Goal: Information Seeking & Learning: Learn about a topic

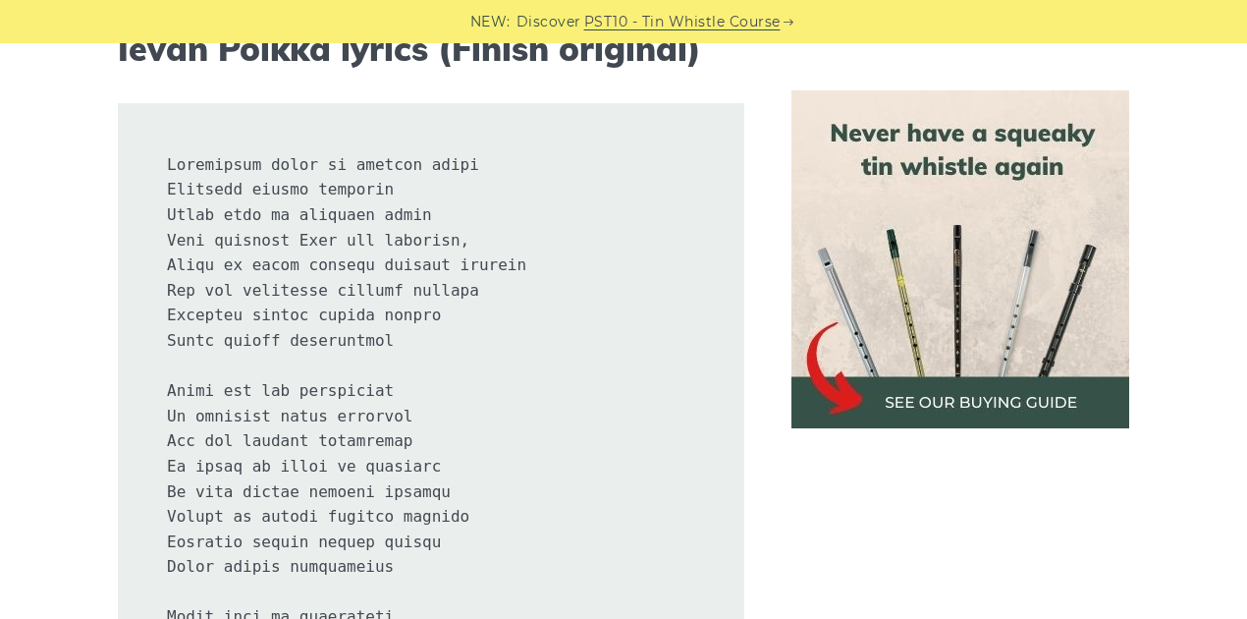
drag, startPoint x: 366, startPoint y: 390, endPoint x: 303, endPoint y: 33, distance: 361.9
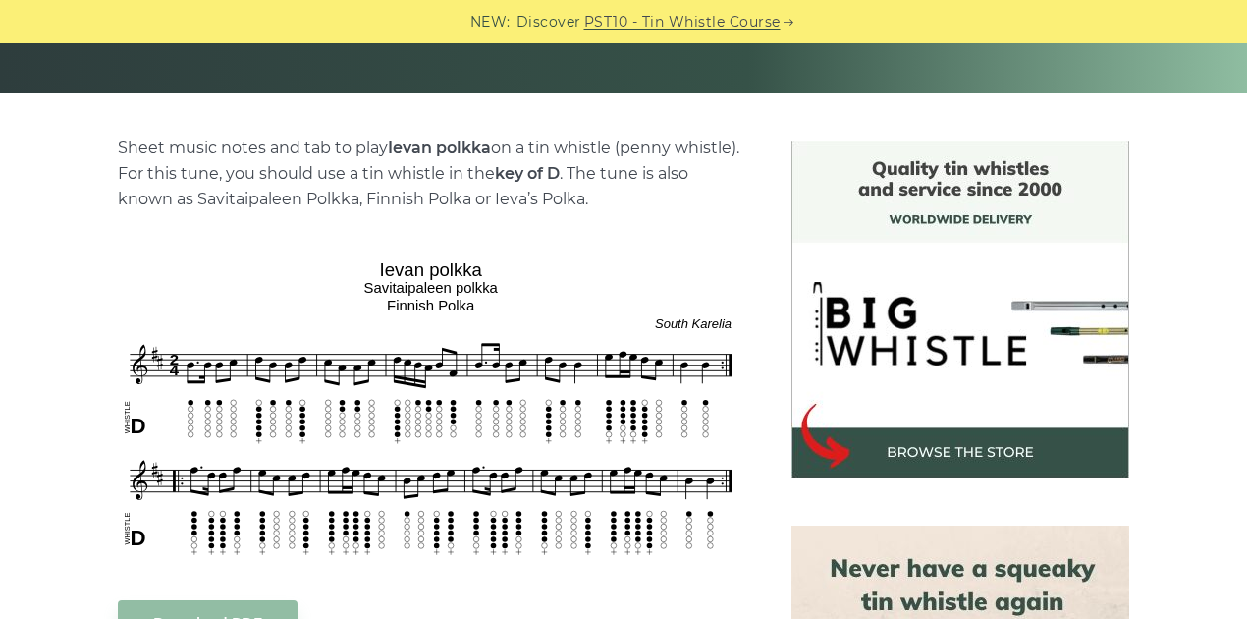
scroll to position [420, 0]
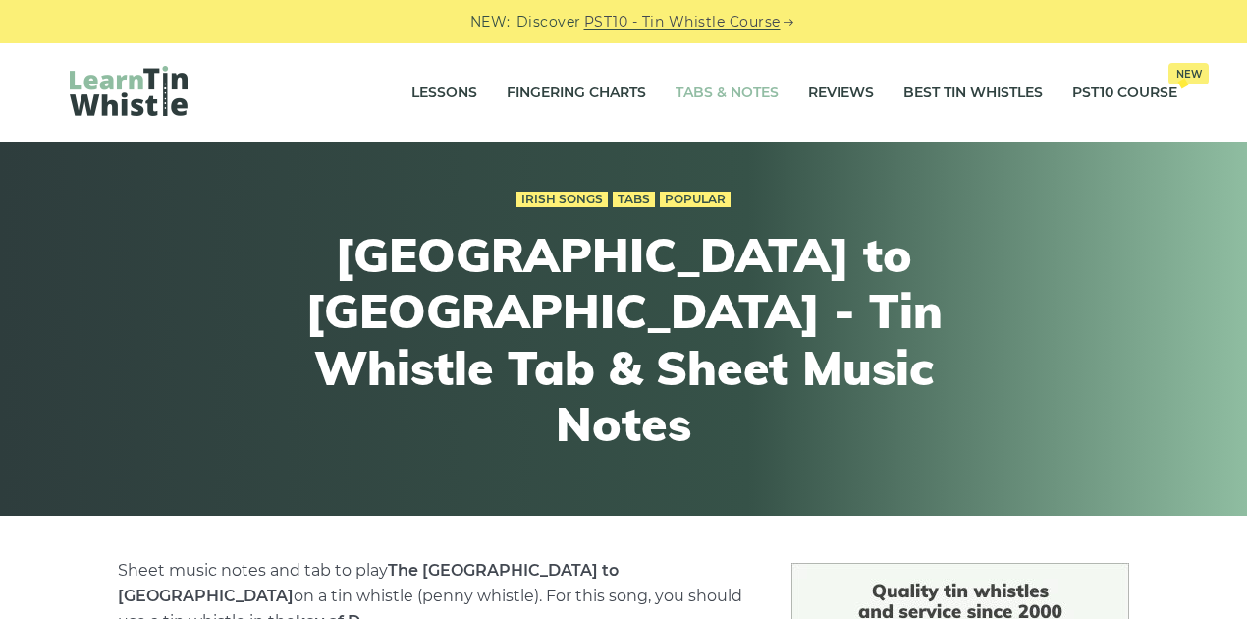
click at [721, 92] on link "Tabs & Notes" at bounding box center [727, 93] width 103 height 49
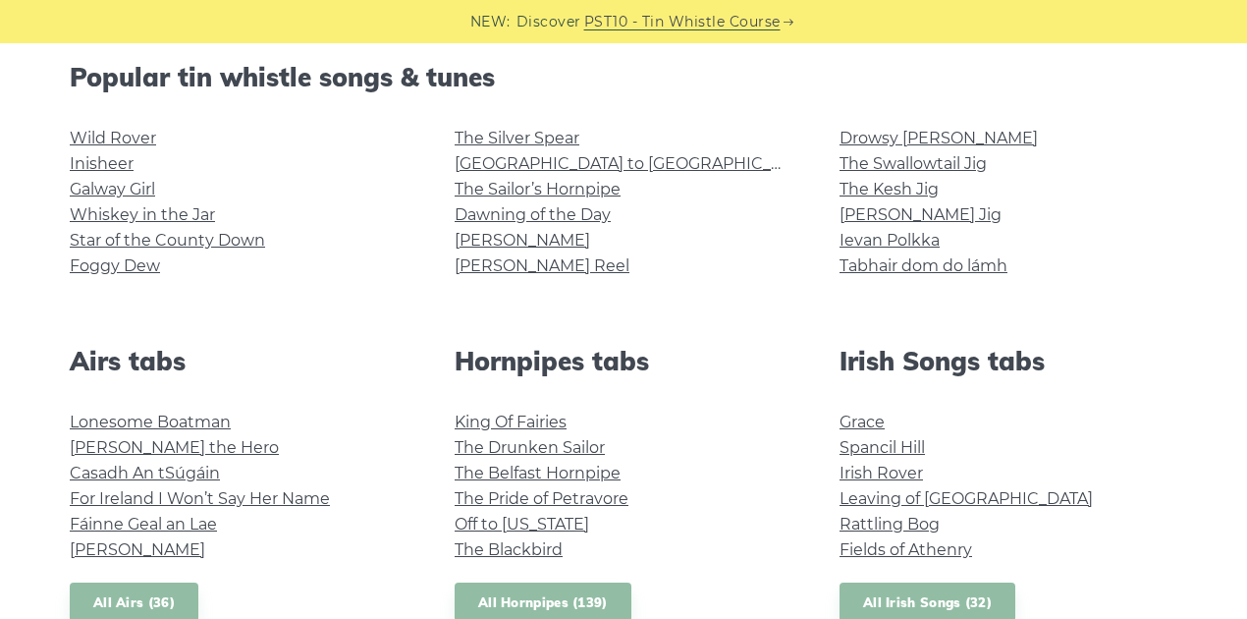
scroll to position [523, 0]
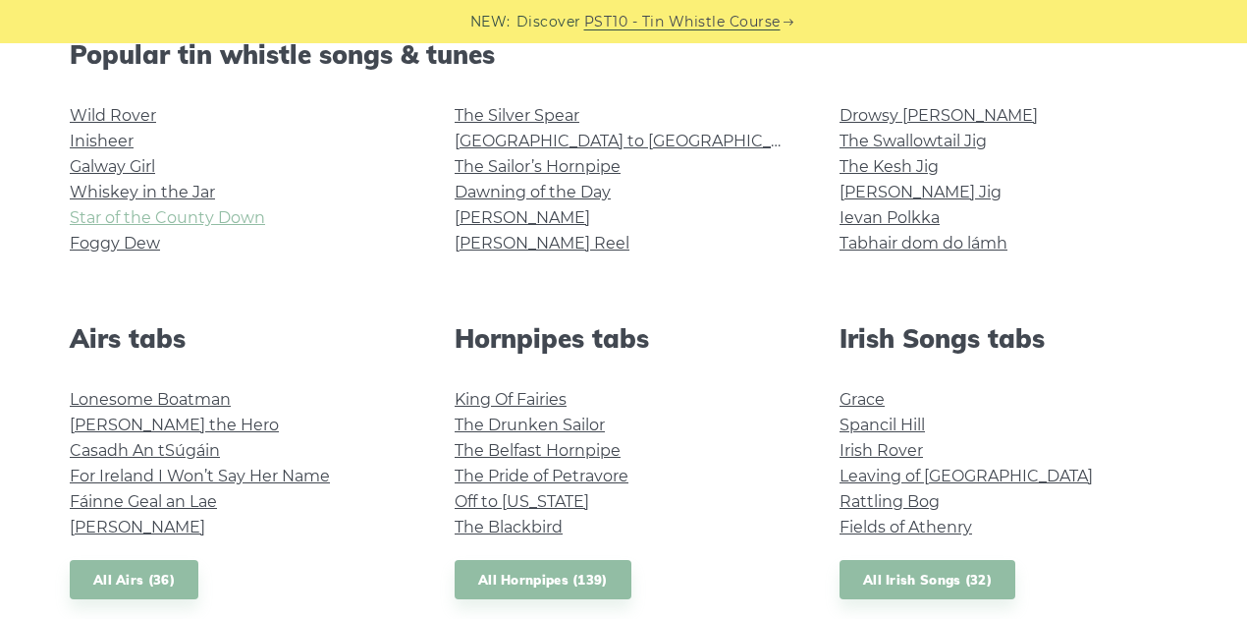
click at [190, 221] on link "Star of the County Down" at bounding box center [167, 217] width 195 height 19
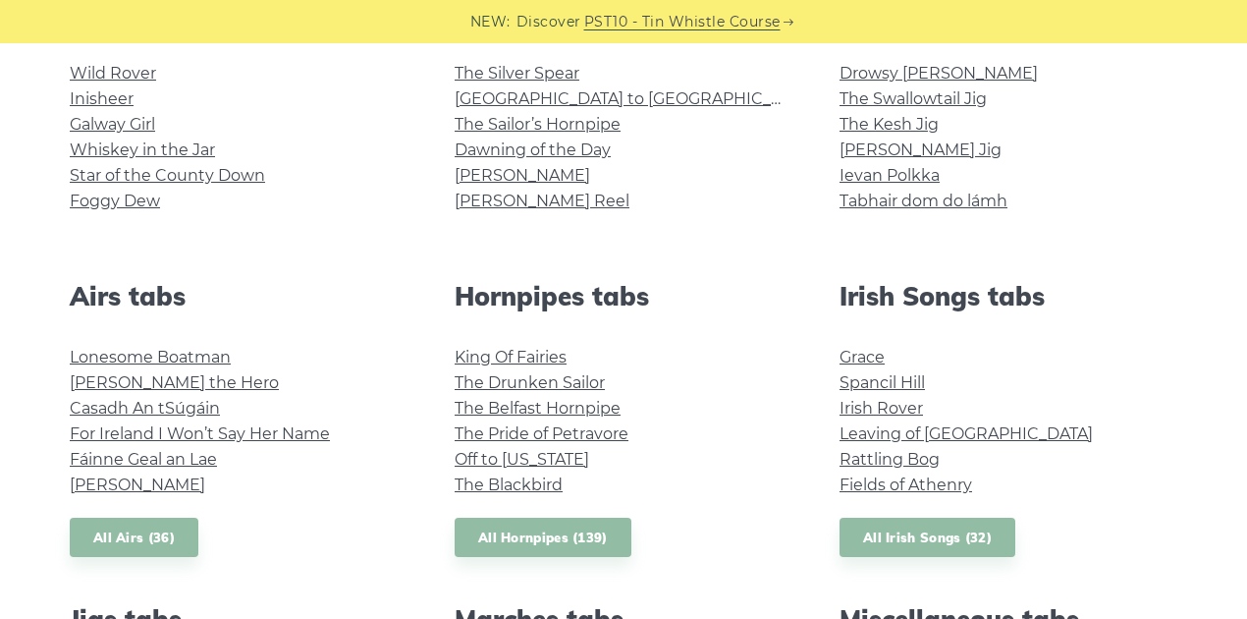
scroll to position [589, 0]
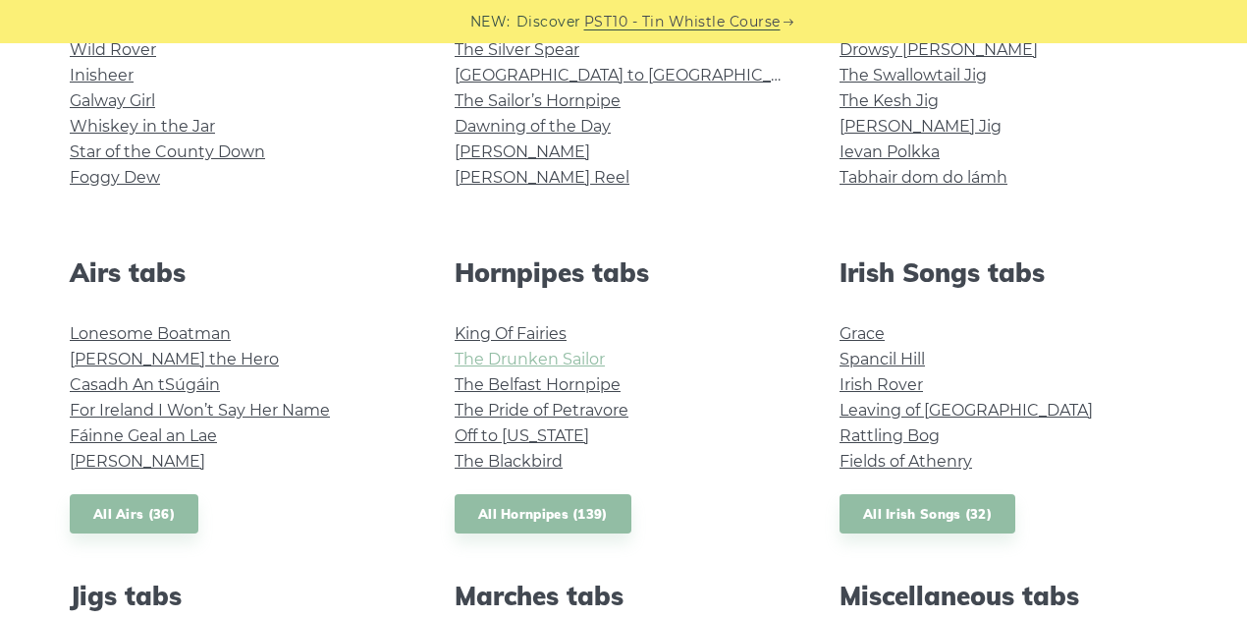
click at [493, 360] on link "The Drunken Sailor" at bounding box center [530, 359] width 150 height 19
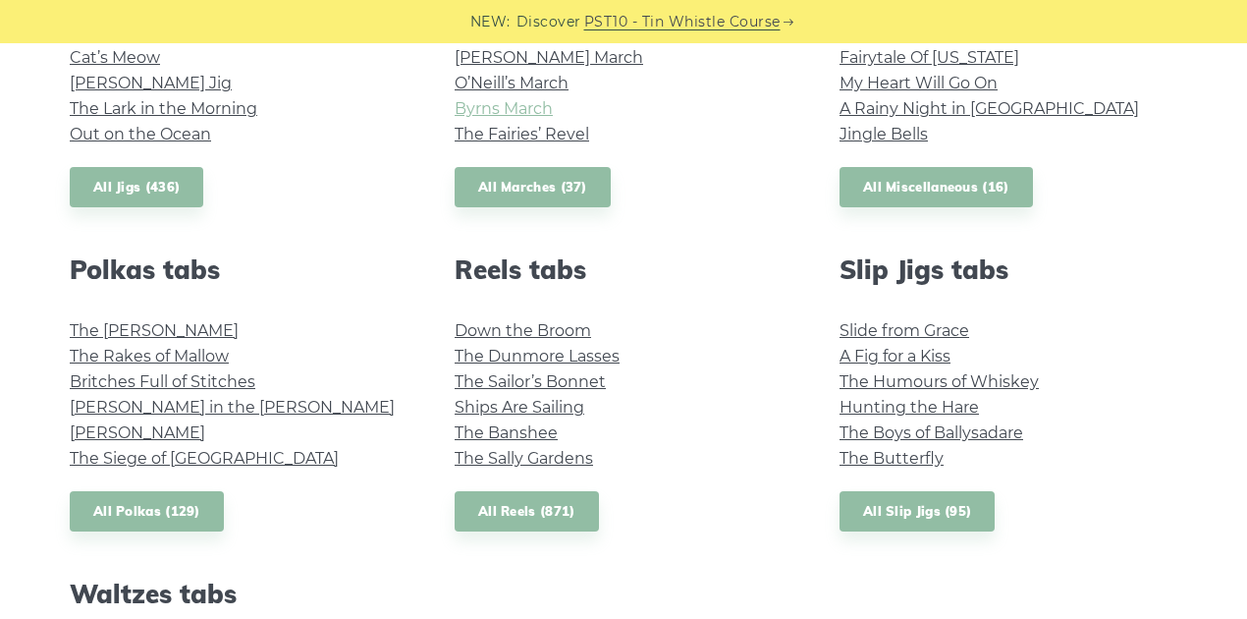
scroll to position [1243, 0]
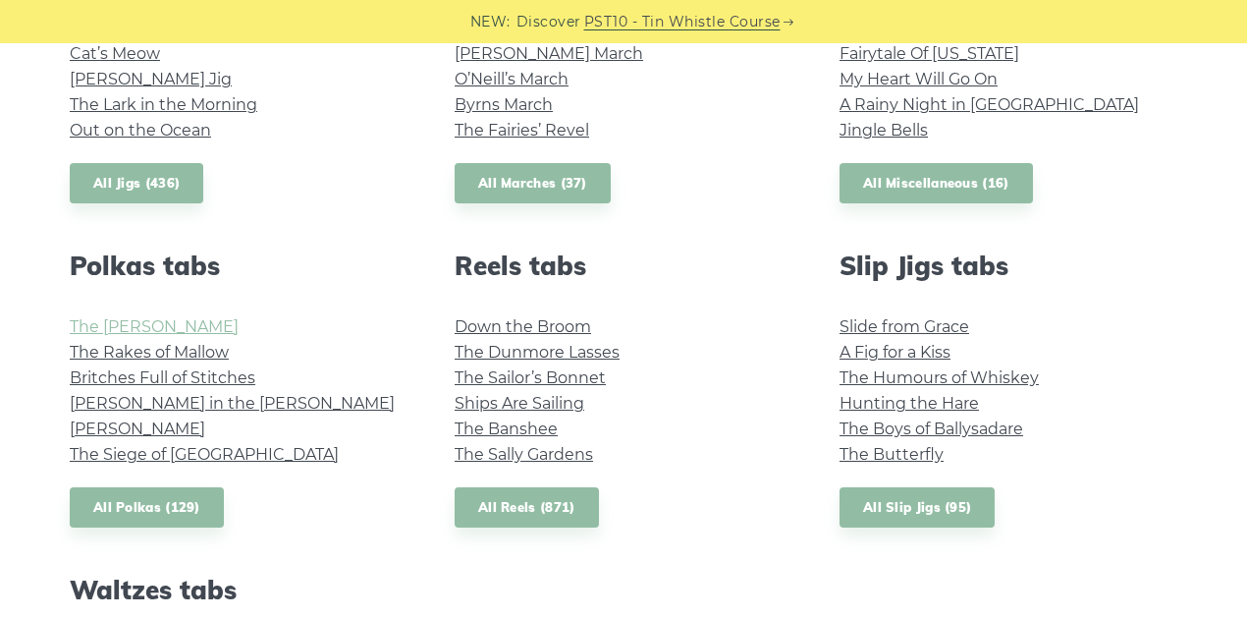
click at [116, 334] on link "The Kerry Polka" at bounding box center [154, 326] width 169 height 19
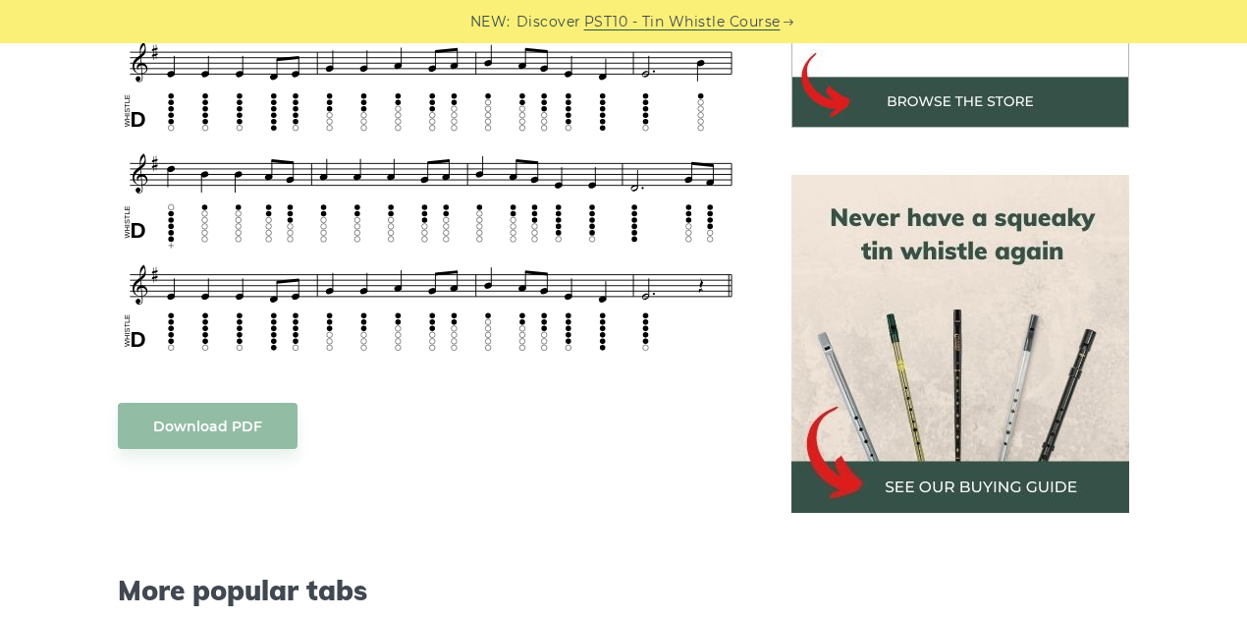
scroll to position [654, 0]
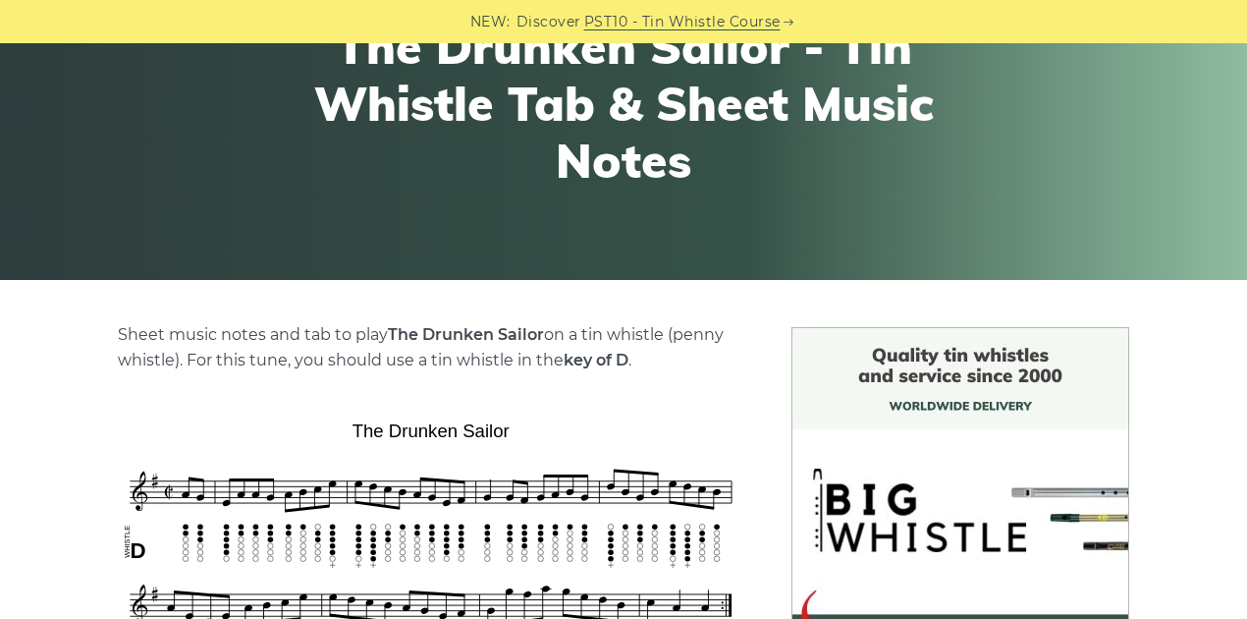
scroll to position [458, 0]
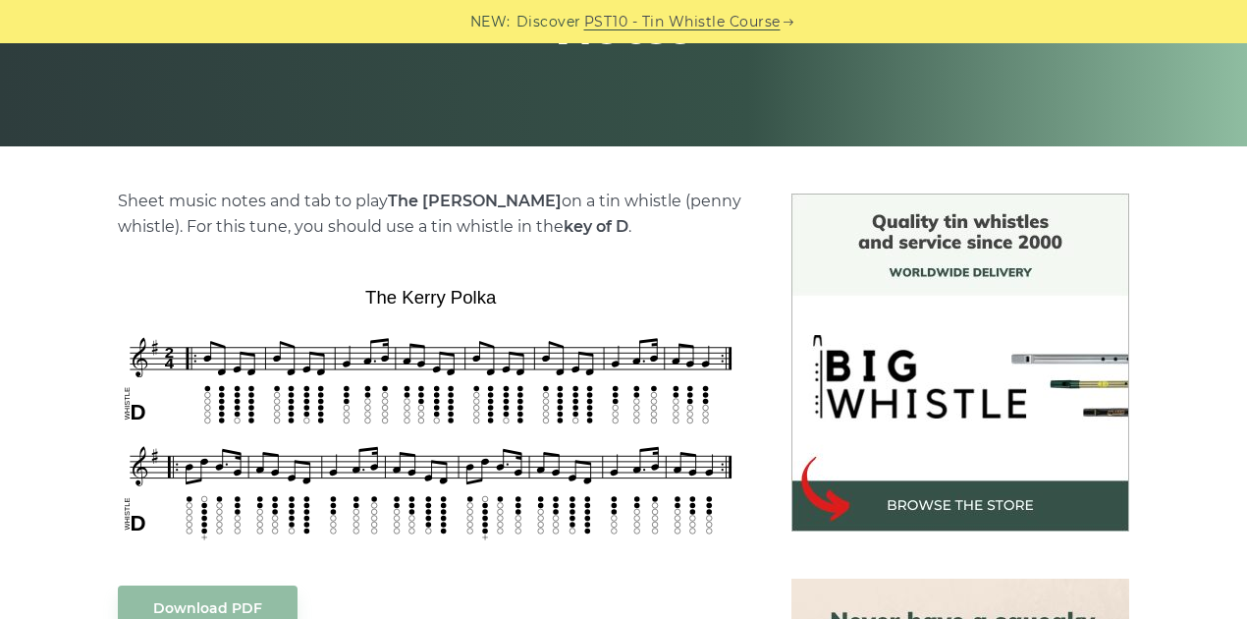
scroll to position [393, 0]
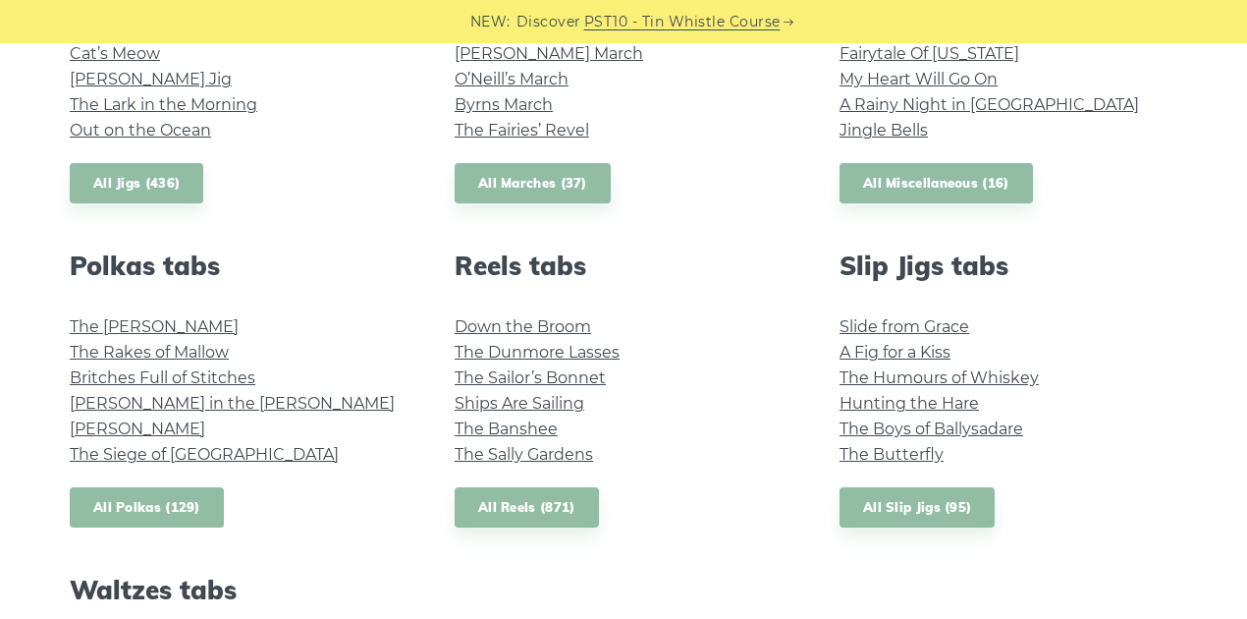
click at [187, 503] on link "All Polkas (129)" at bounding box center [147, 507] width 154 height 40
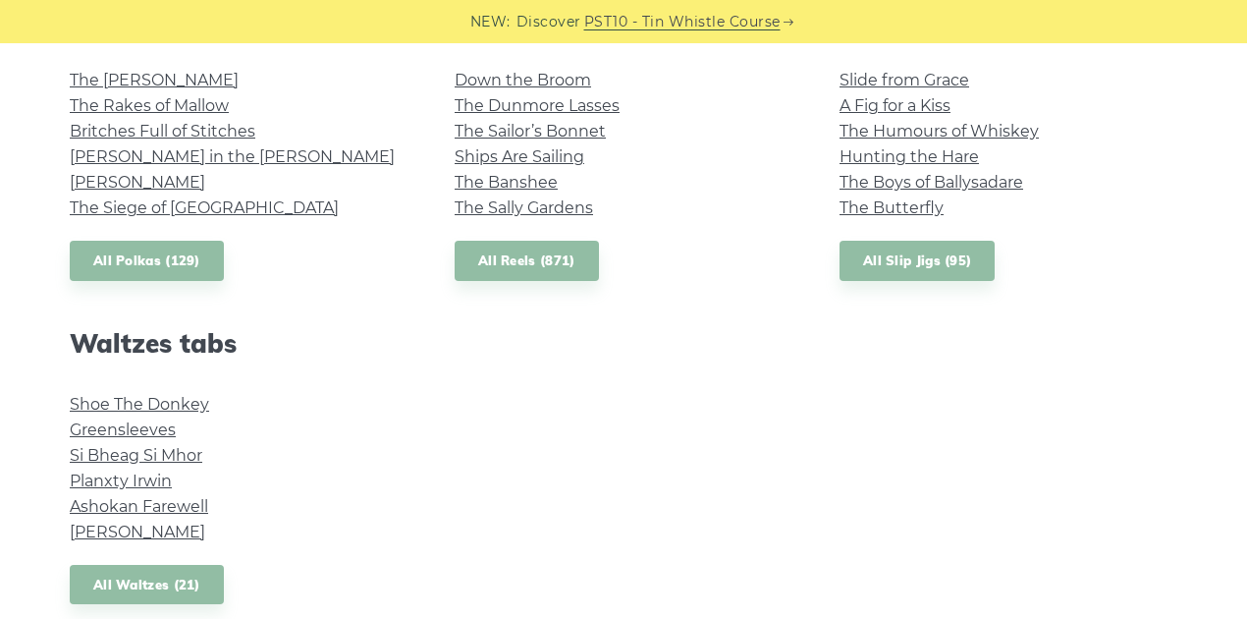
scroll to position [1505, 0]
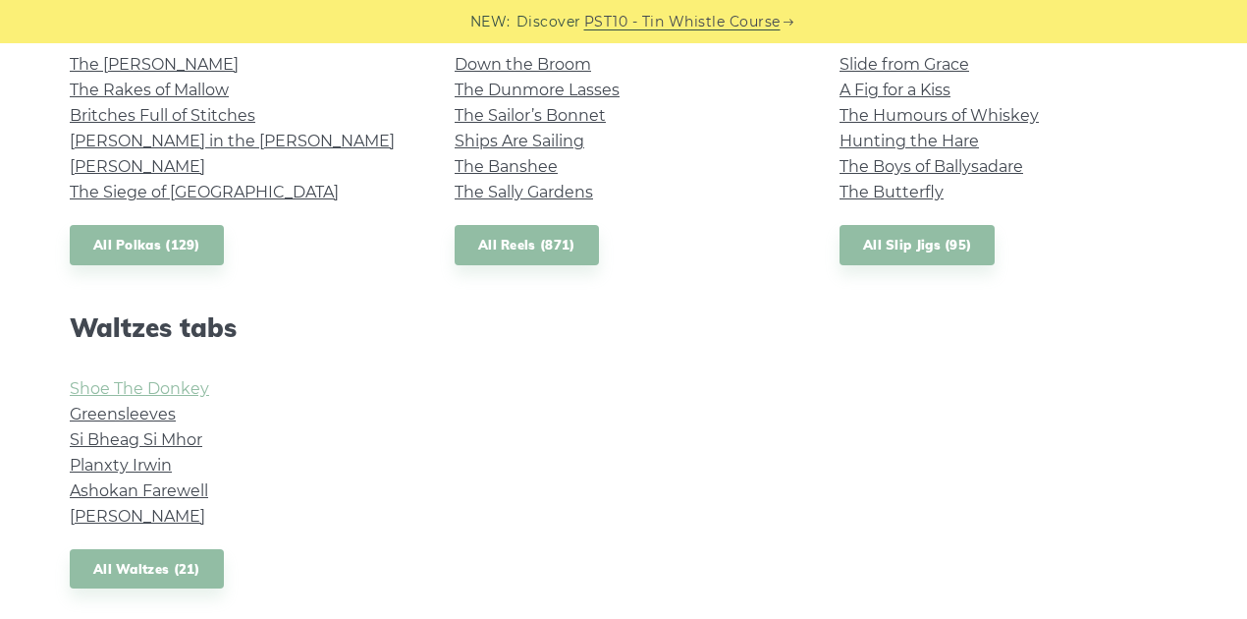
click at [192, 394] on link "Shoe The Donkey" at bounding box center [139, 388] width 139 height 19
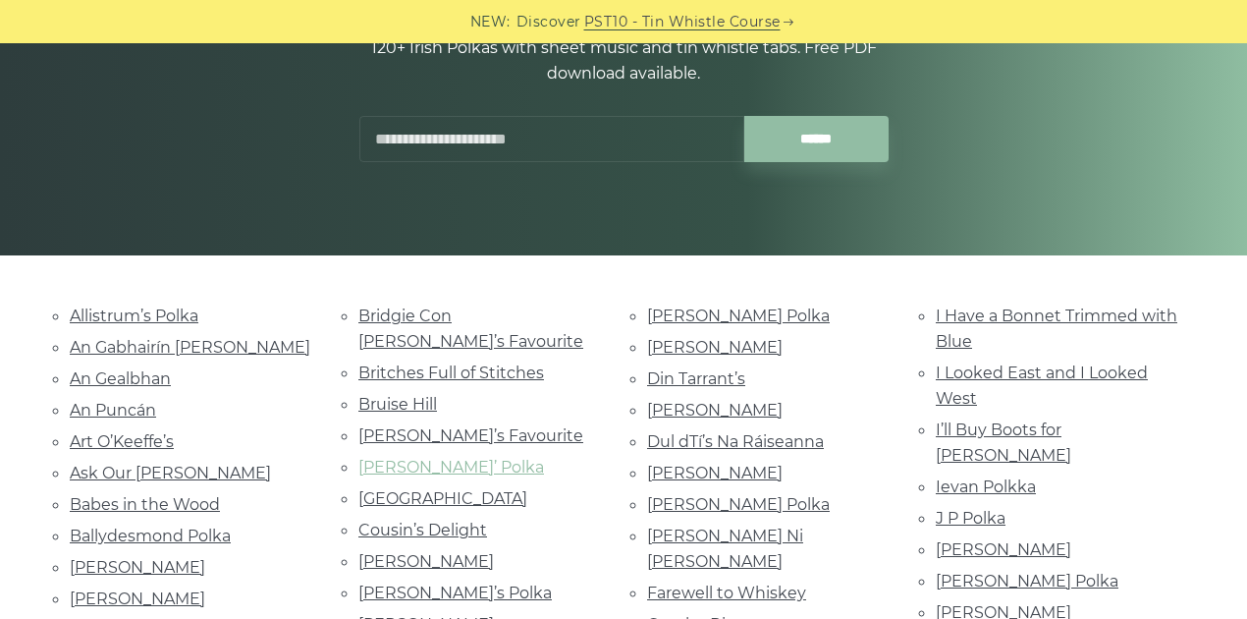
scroll to position [327, 0]
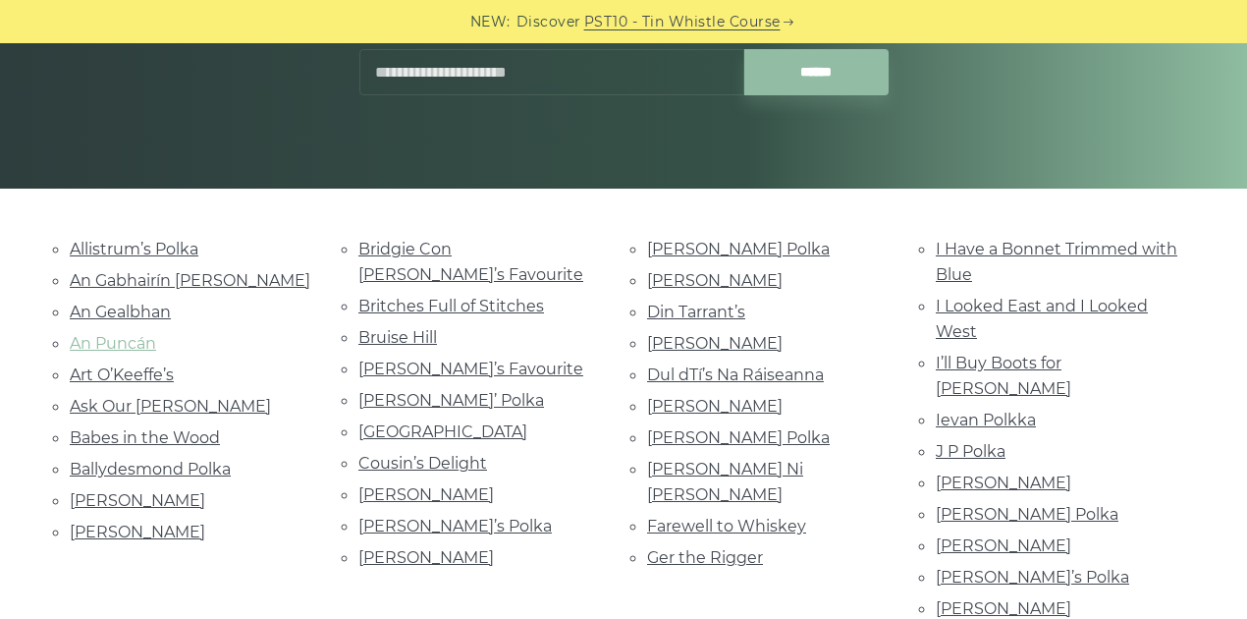
click at [82, 340] on link "An Puncán" at bounding box center [113, 343] width 86 height 19
click at [500, 297] on link "Britches Full of Stitches" at bounding box center [451, 306] width 186 height 19
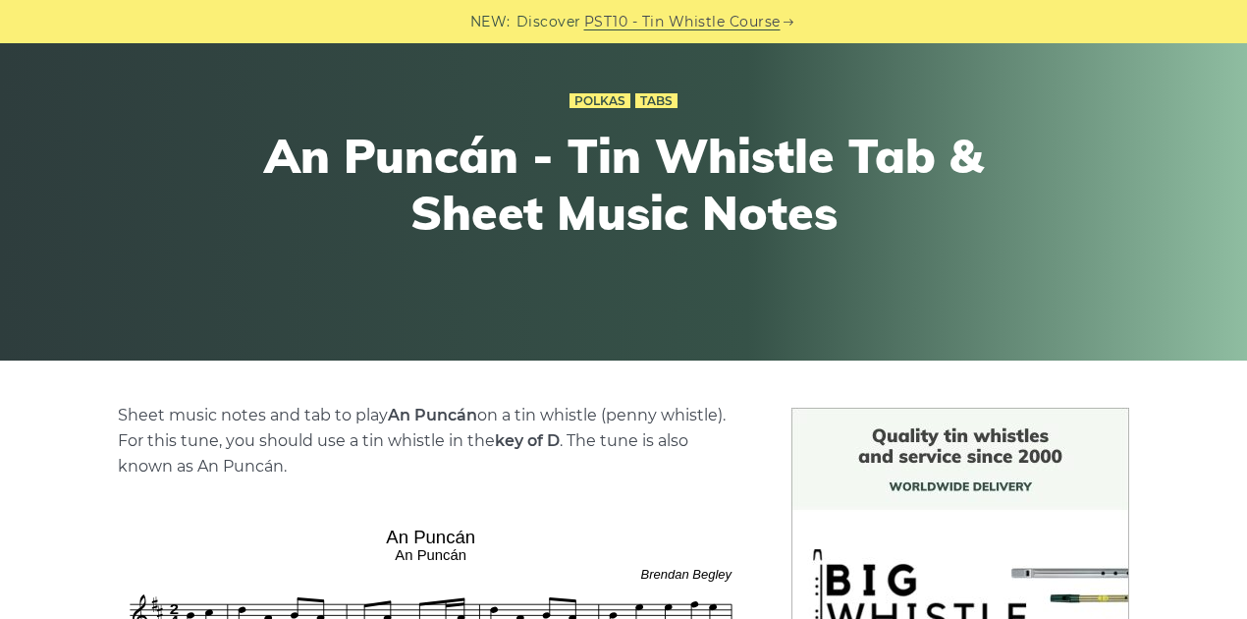
scroll to position [131, 0]
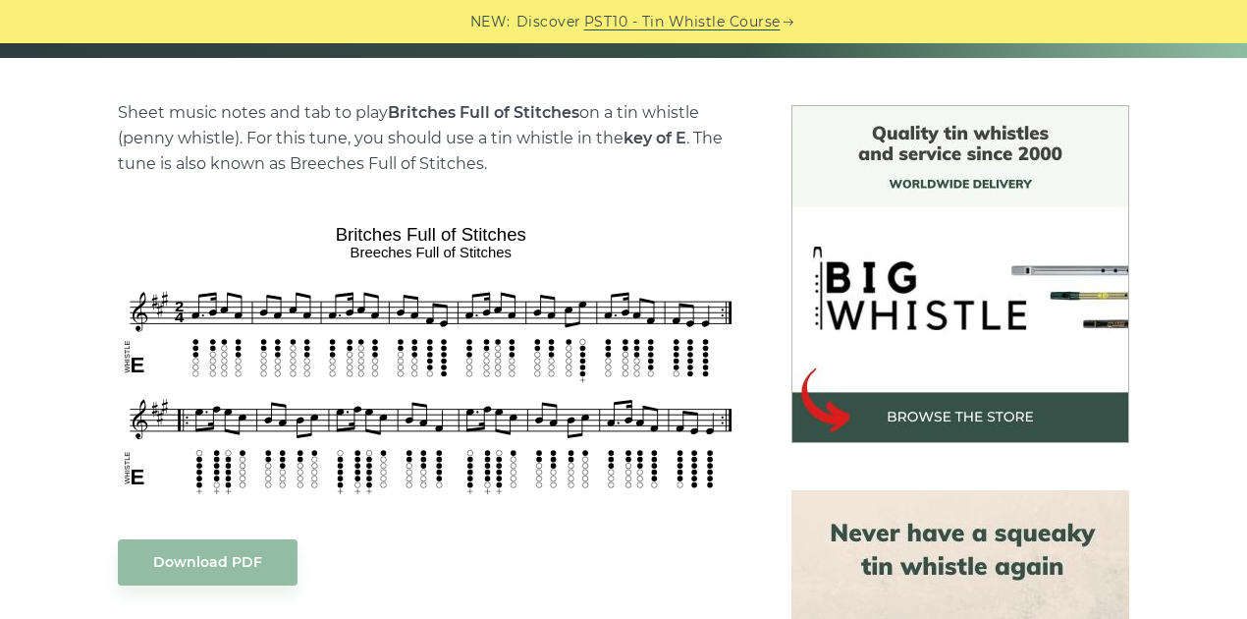
scroll to position [458, 0]
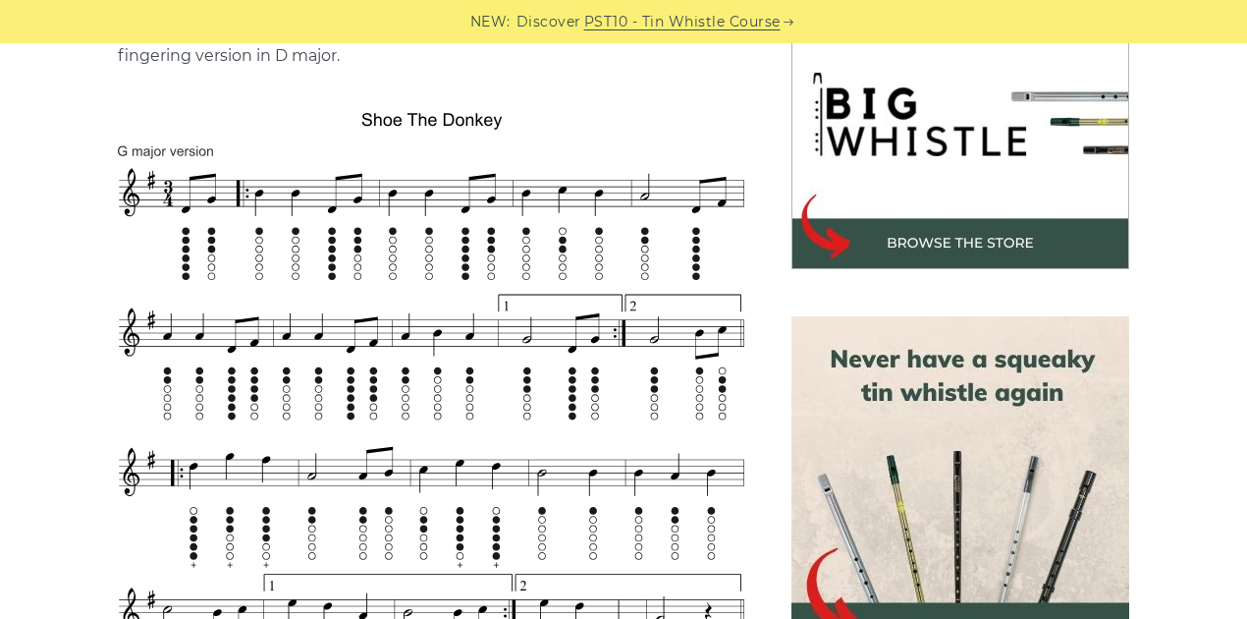
scroll to position [654, 0]
